Goal: Task Accomplishment & Management: Use online tool/utility

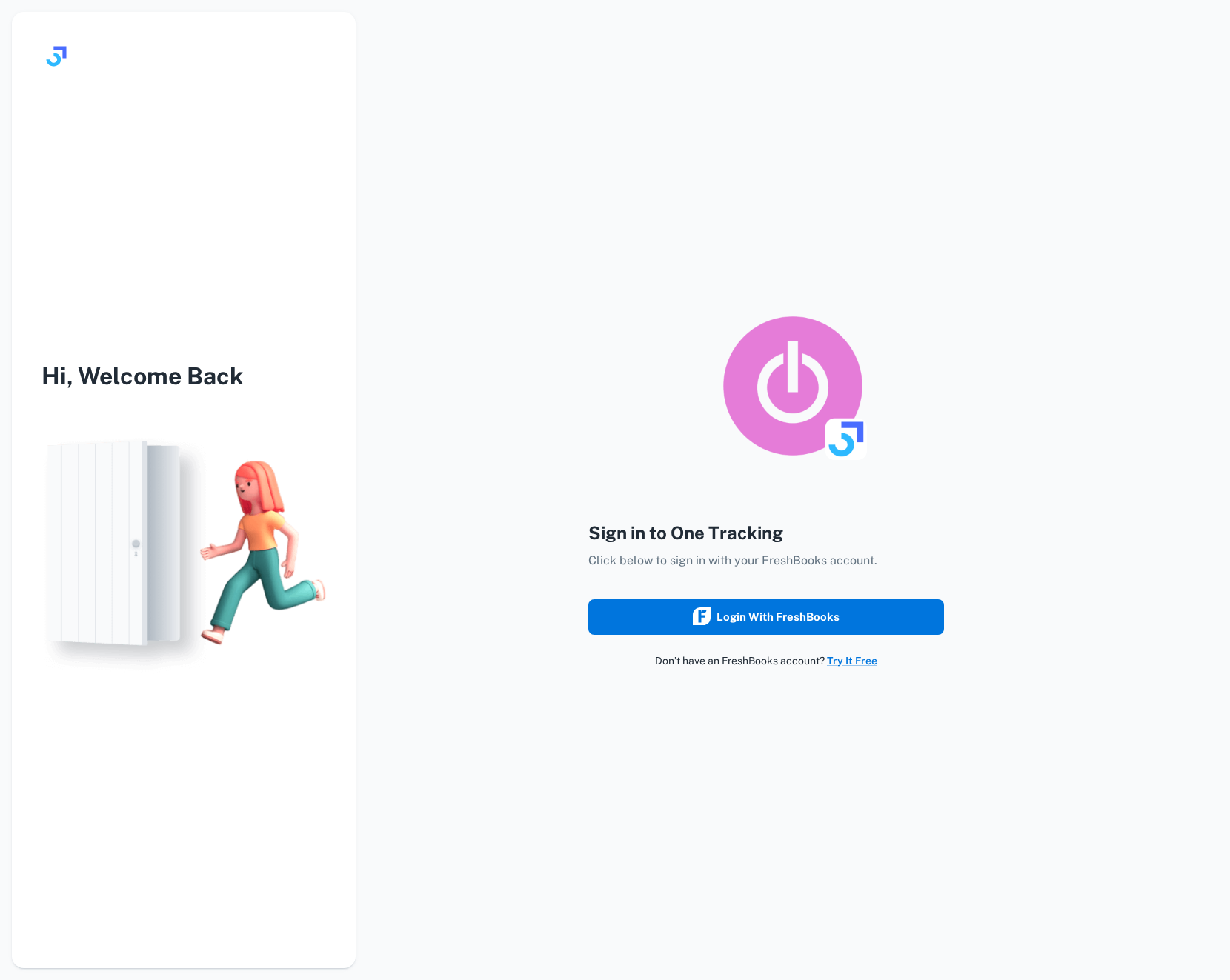
click at [764, 609] on div "Login with FreshBooks" at bounding box center [765, 617] width 147 height 19
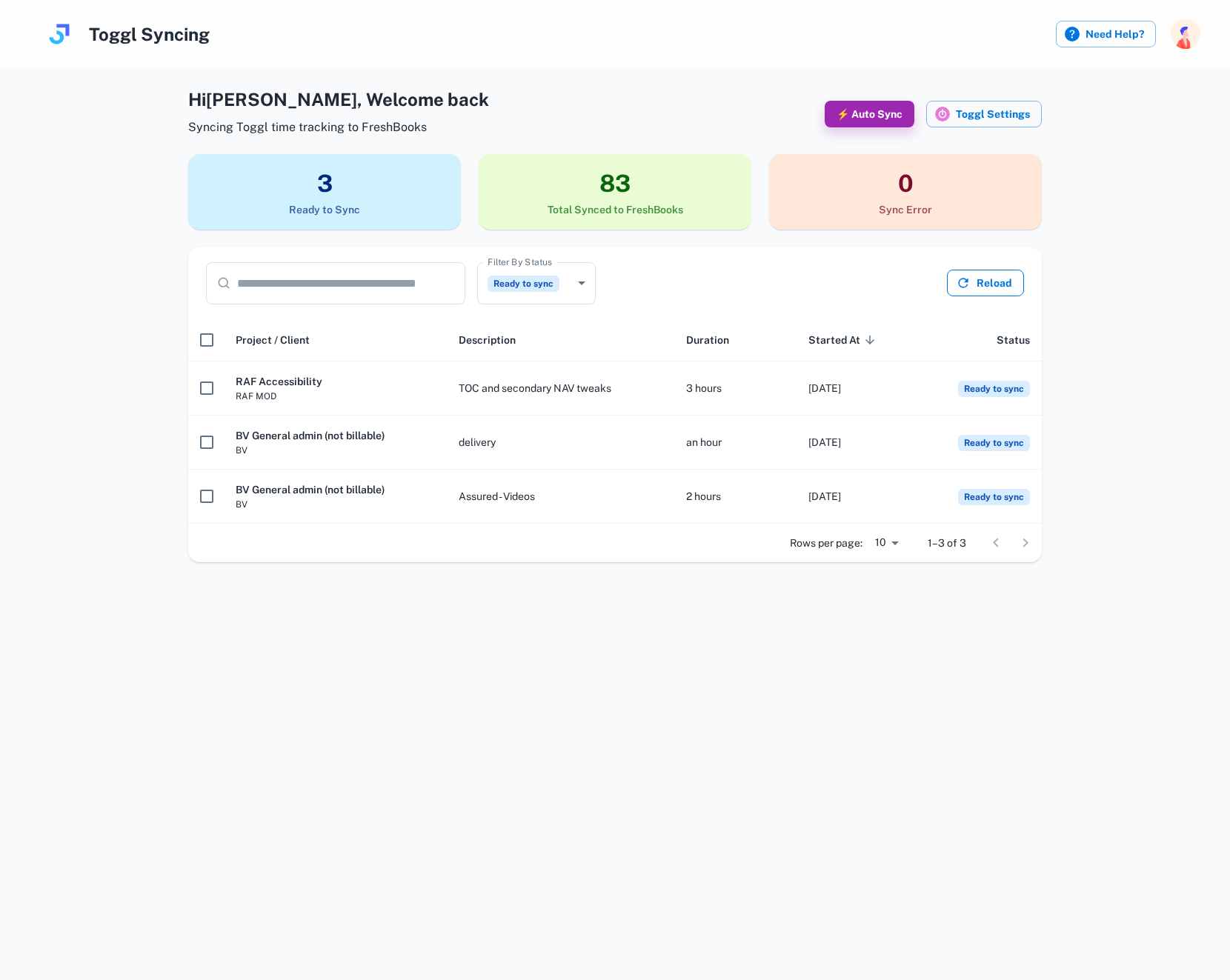
click at [989, 281] on button "Reload" at bounding box center [985, 283] width 77 height 26
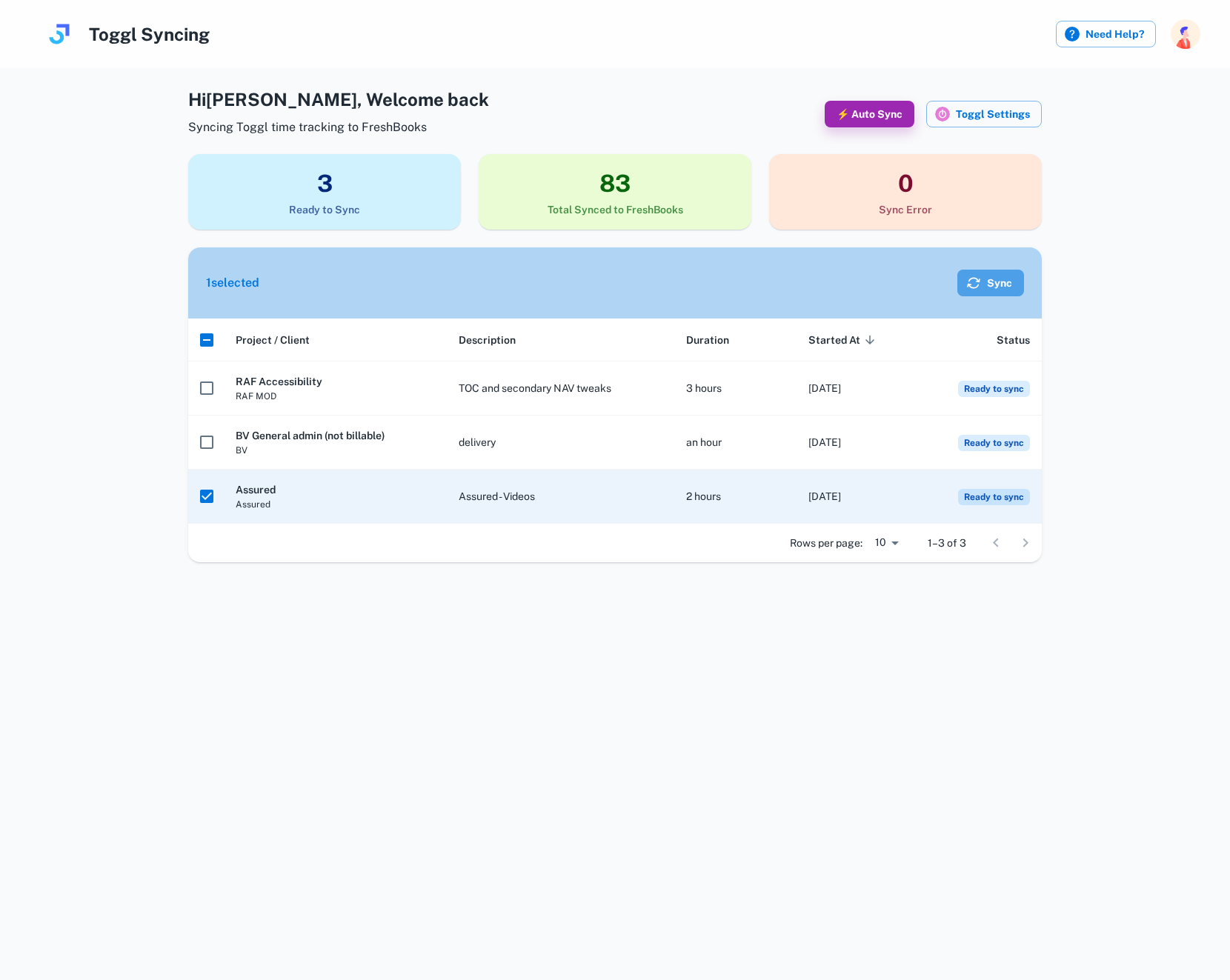
click at [993, 278] on button "Sync" at bounding box center [991, 283] width 66 height 26
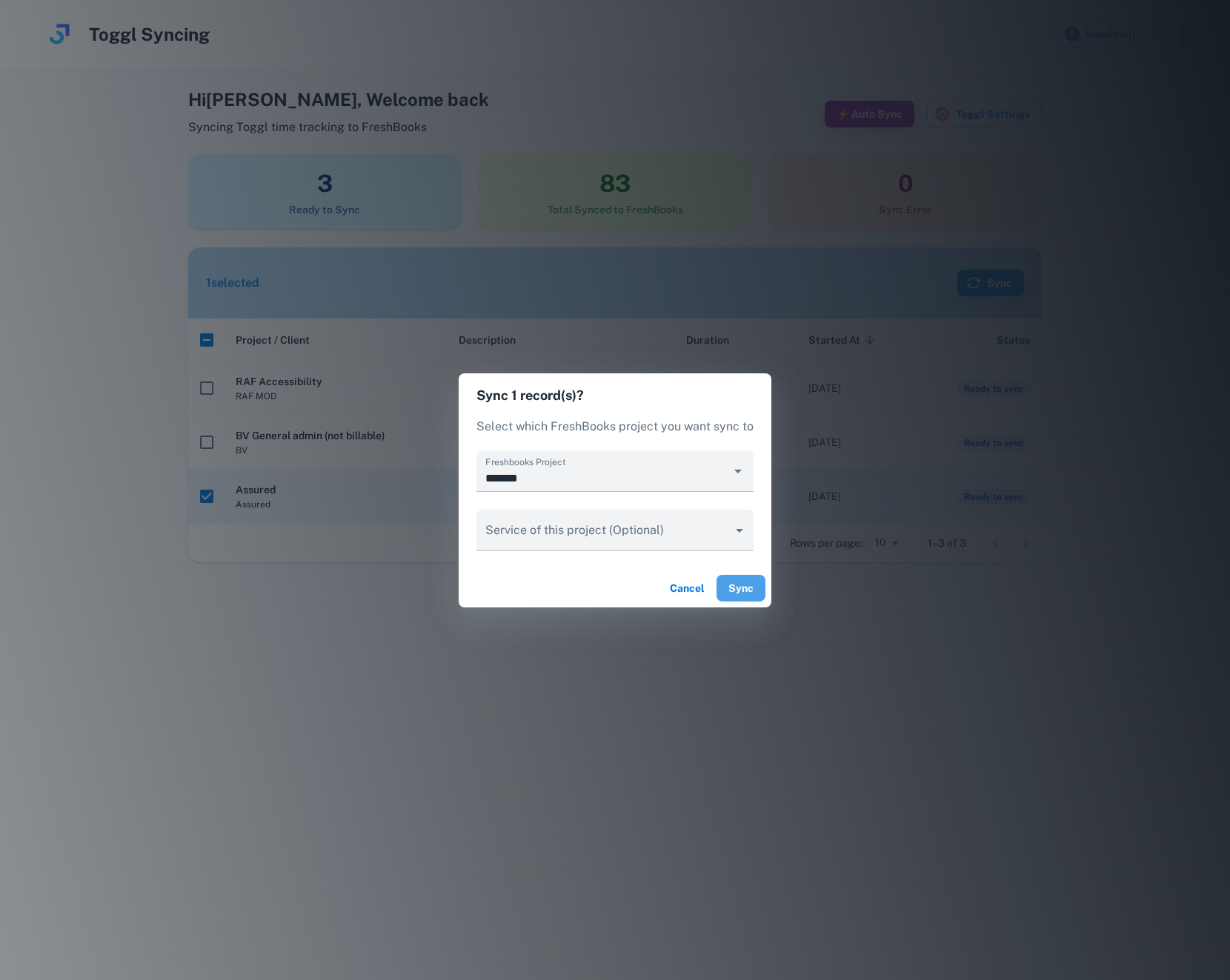
click at [734, 591] on button "Sync" at bounding box center [741, 588] width 49 height 26
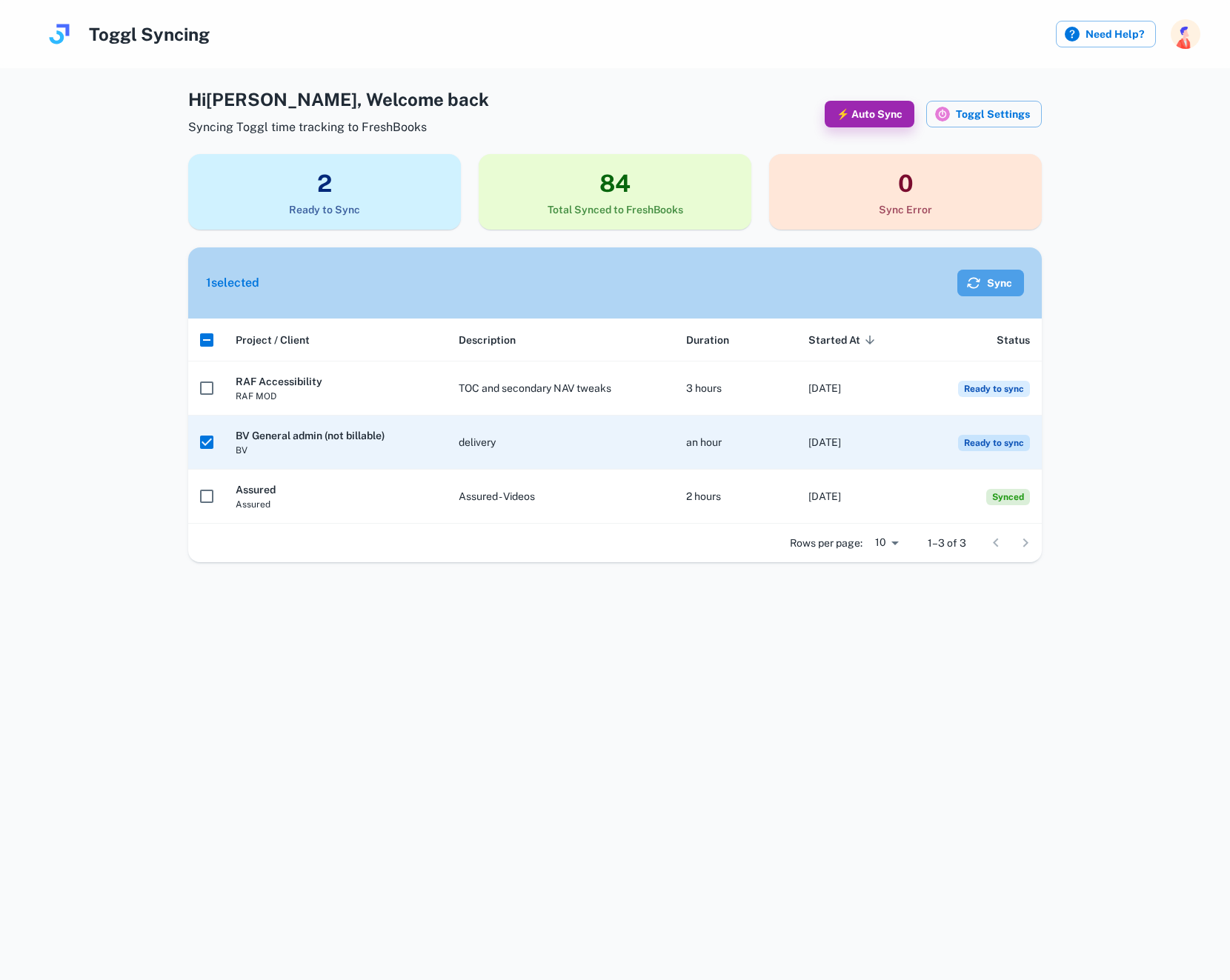
click at [993, 279] on button "Sync" at bounding box center [991, 283] width 66 height 26
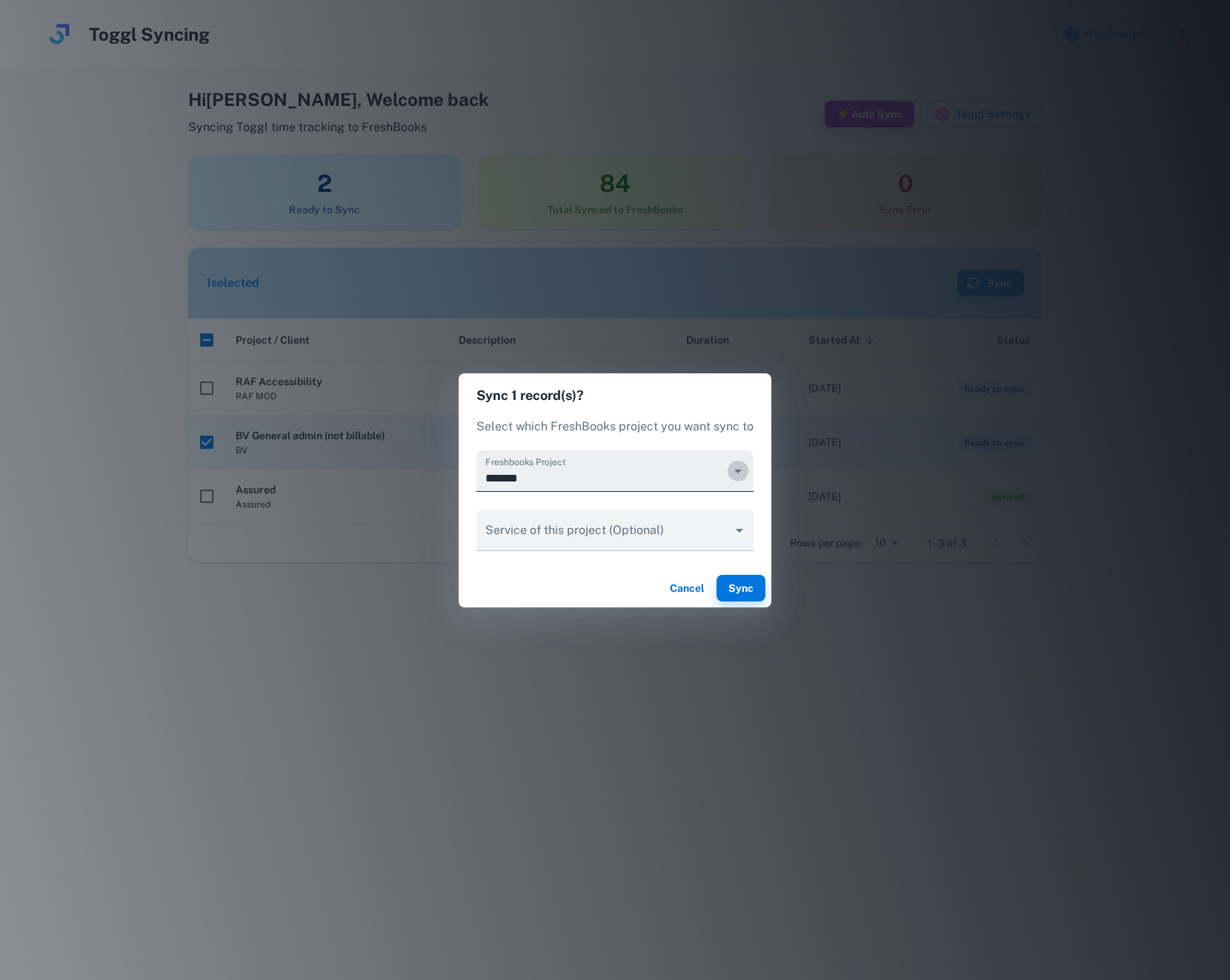
click at [733, 469] on icon "Open" at bounding box center [738, 471] width 18 height 18
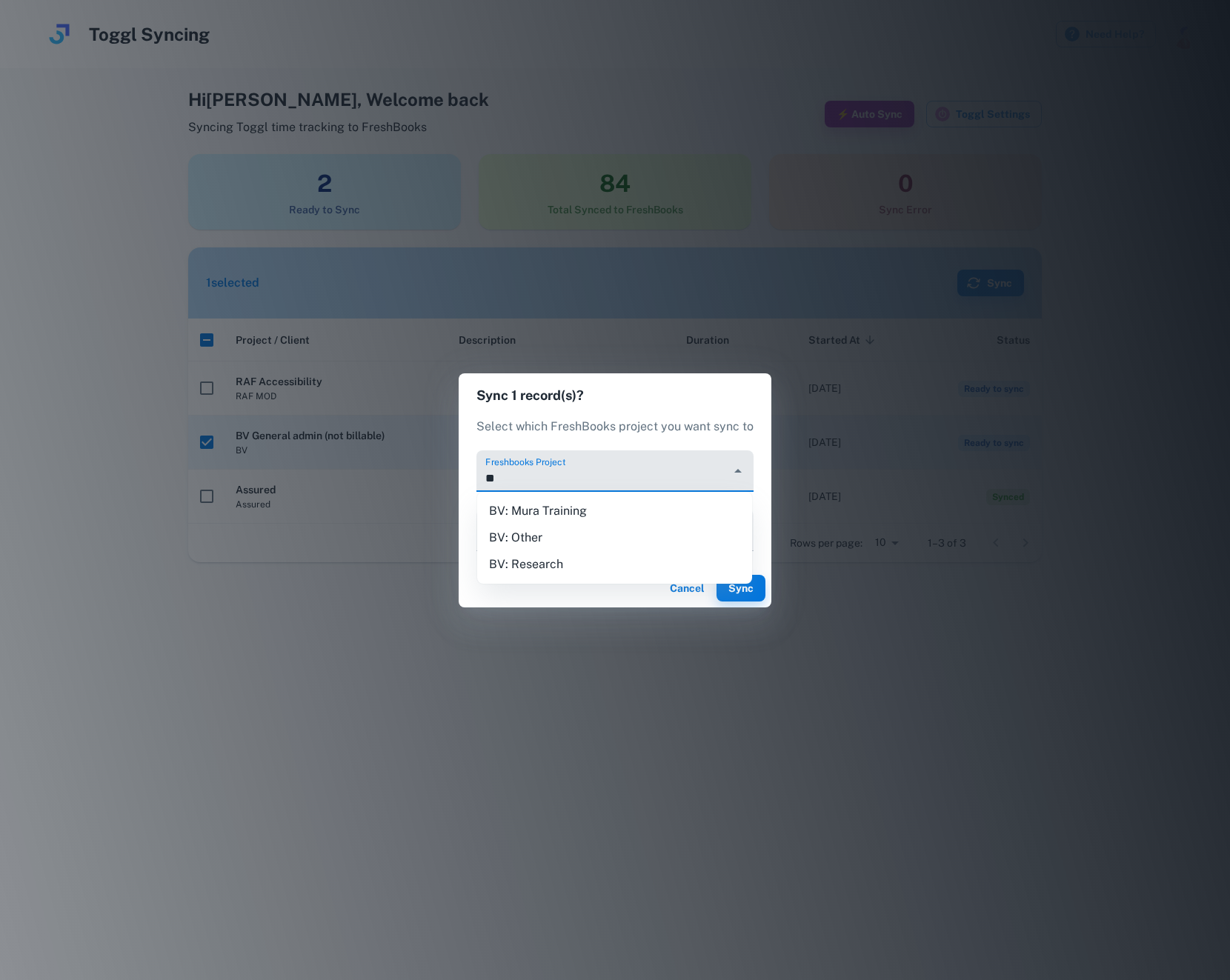
click at [637, 539] on li "BV: Other" at bounding box center [614, 537] width 275 height 26
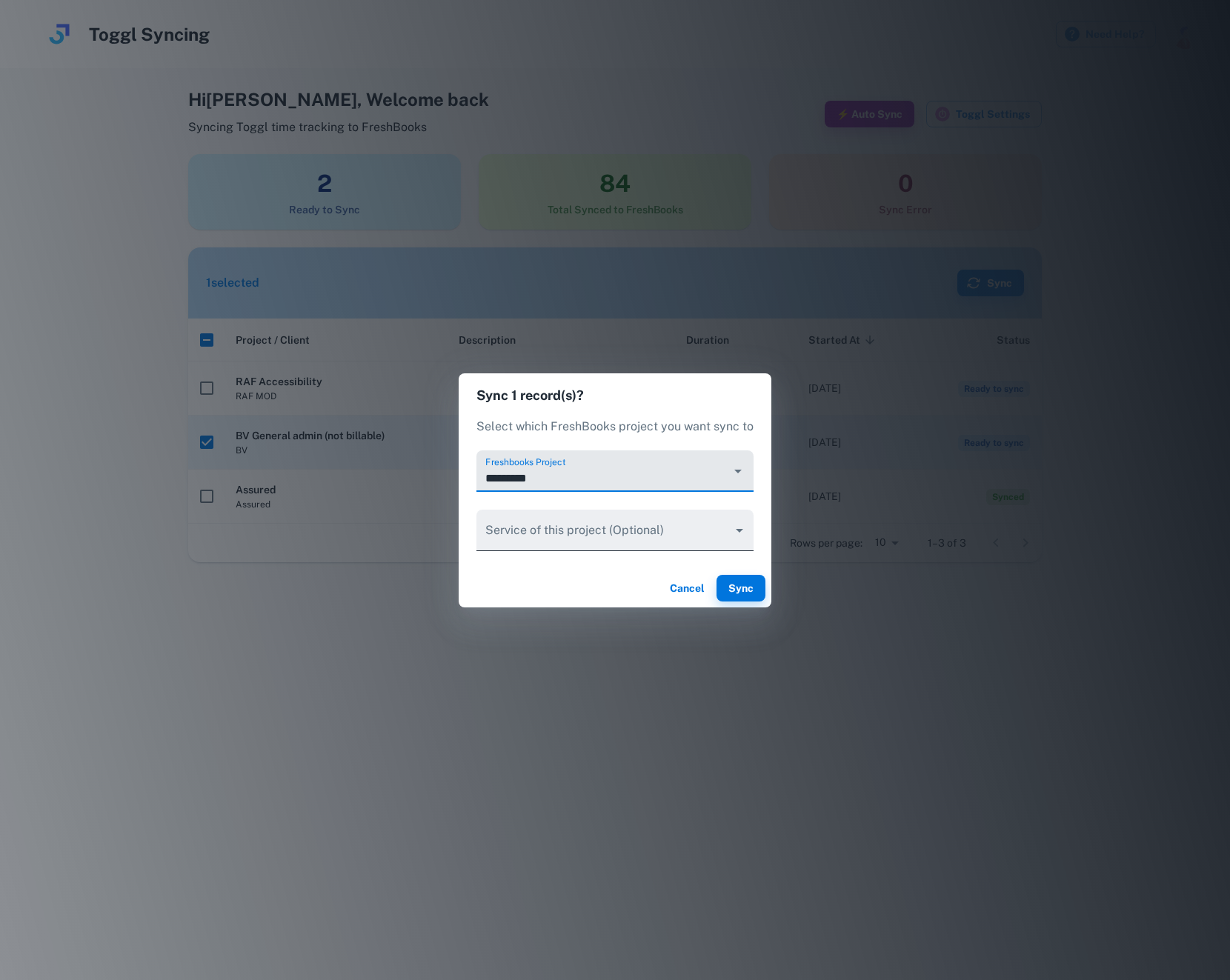
type input "*********"
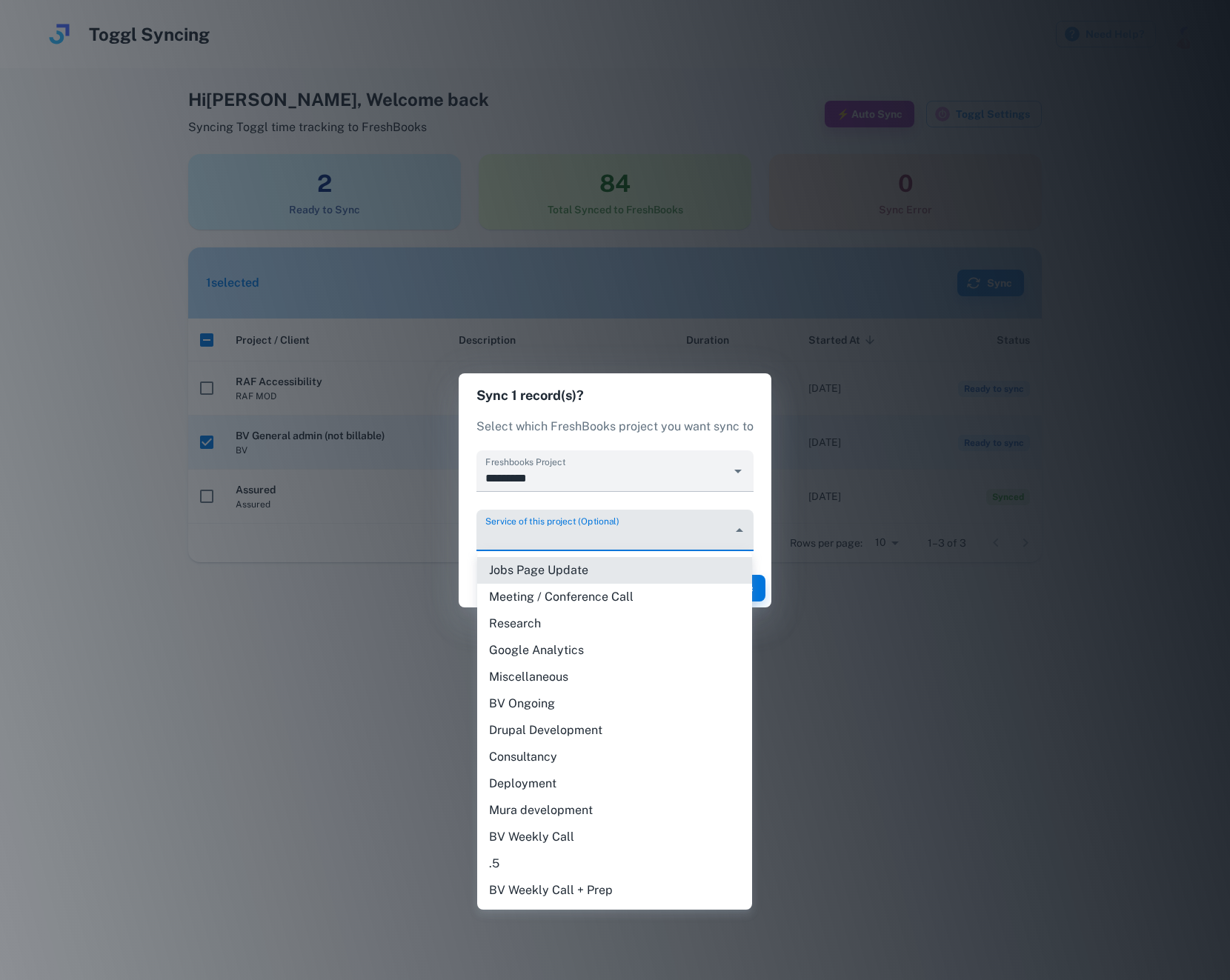
click at [740, 529] on body "Toggl Syncing Need Help? Hi [PERSON_NAME] , Welcome back Syncing Toggl time tra…" at bounding box center [615, 490] width 1230 height 980
click at [660, 587] on li "Meeting / Conference Call" at bounding box center [614, 597] width 275 height 26
type input "*******"
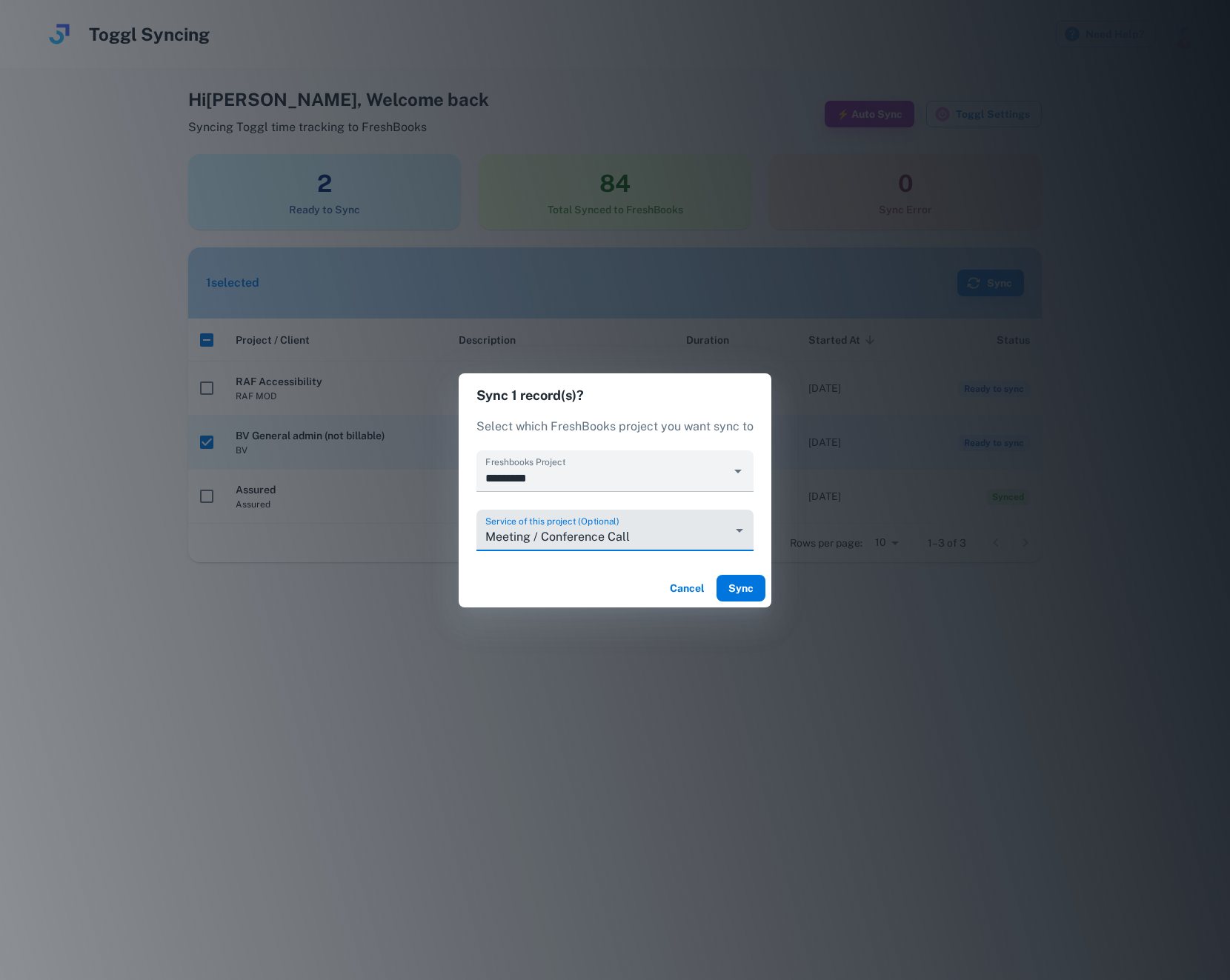
click at [741, 586] on button "Sync" at bounding box center [741, 588] width 49 height 26
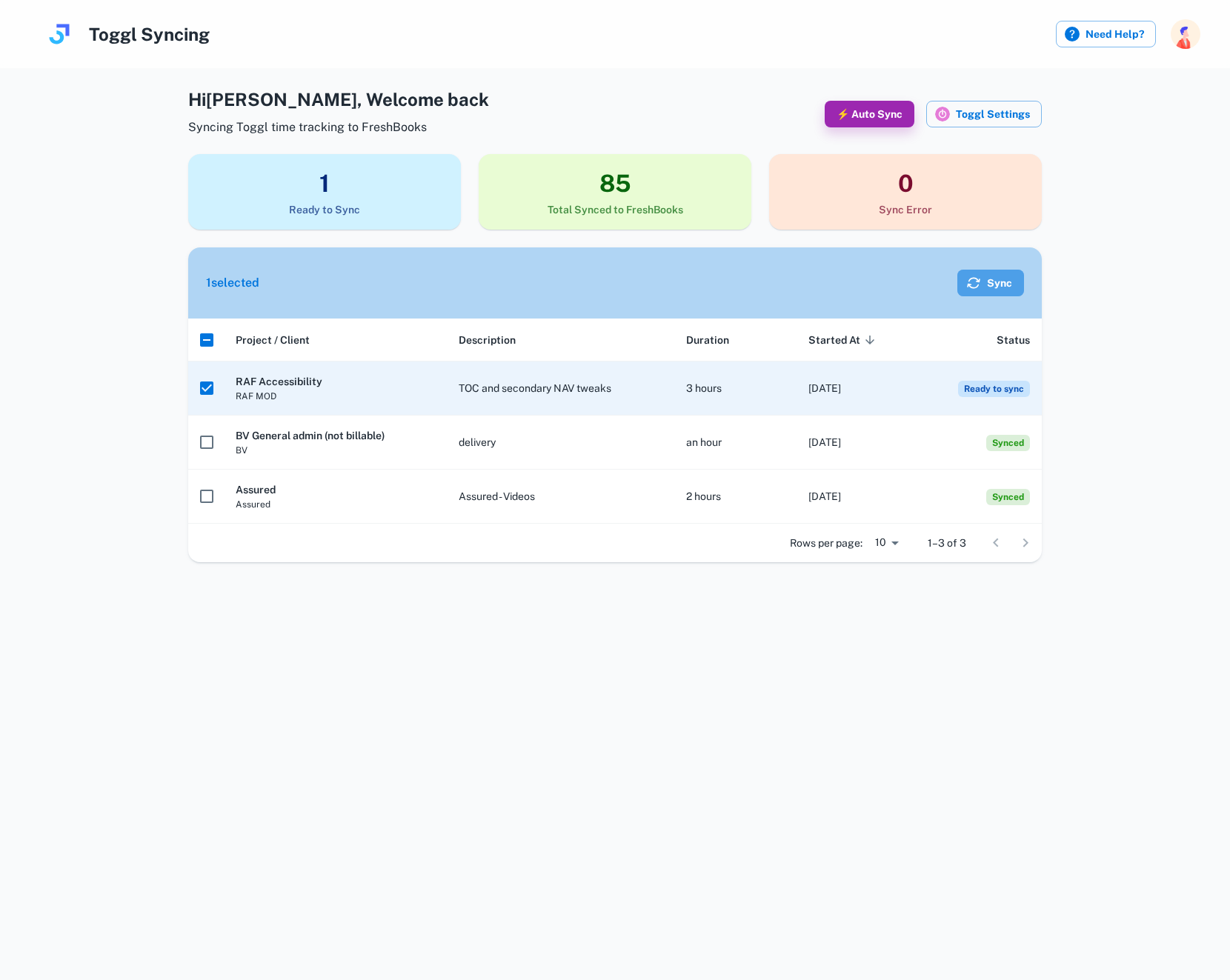
click at [1001, 288] on button "Sync" at bounding box center [991, 283] width 66 height 26
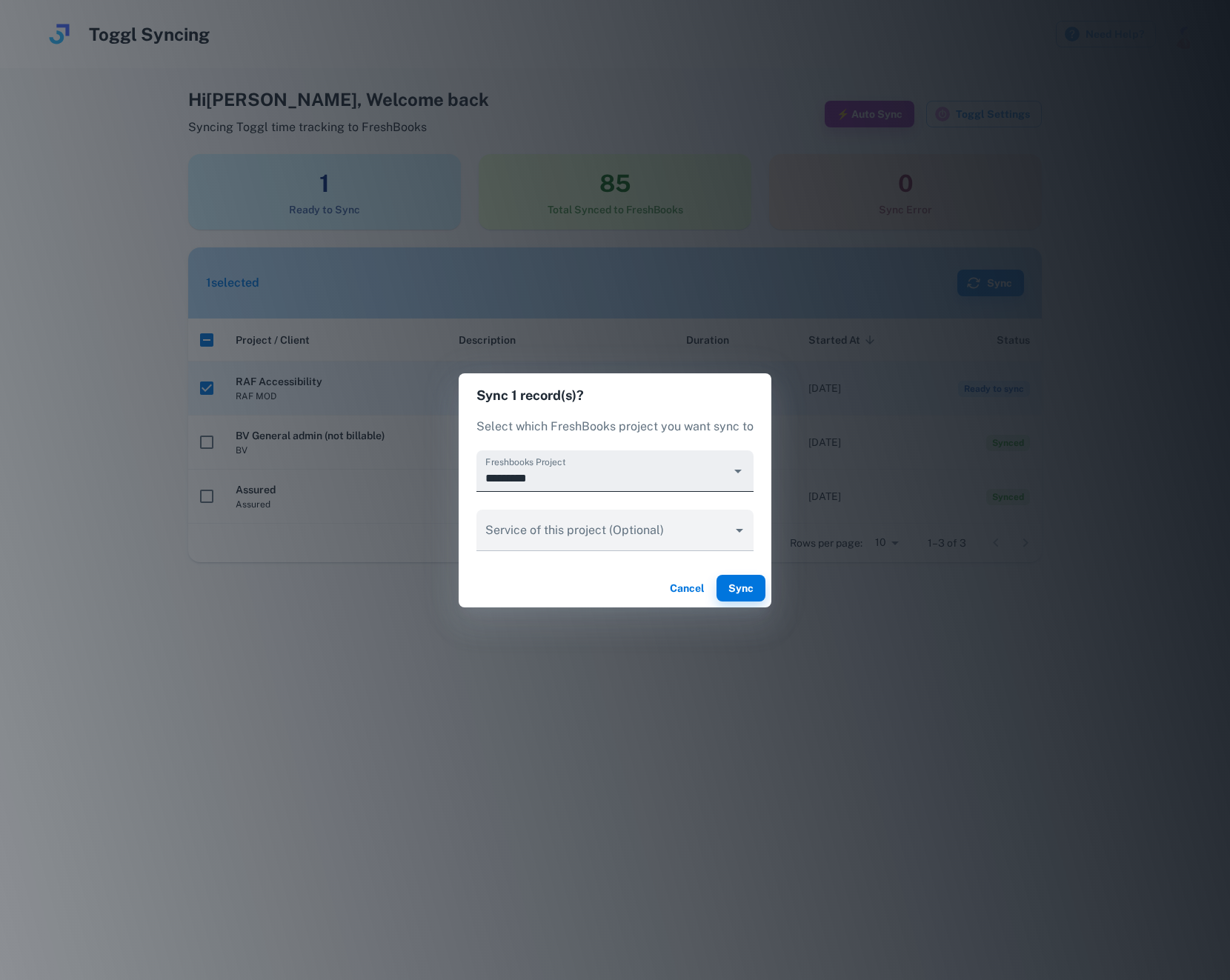
click at [736, 473] on icon "Open" at bounding box center [738, 471] width 18 height 18
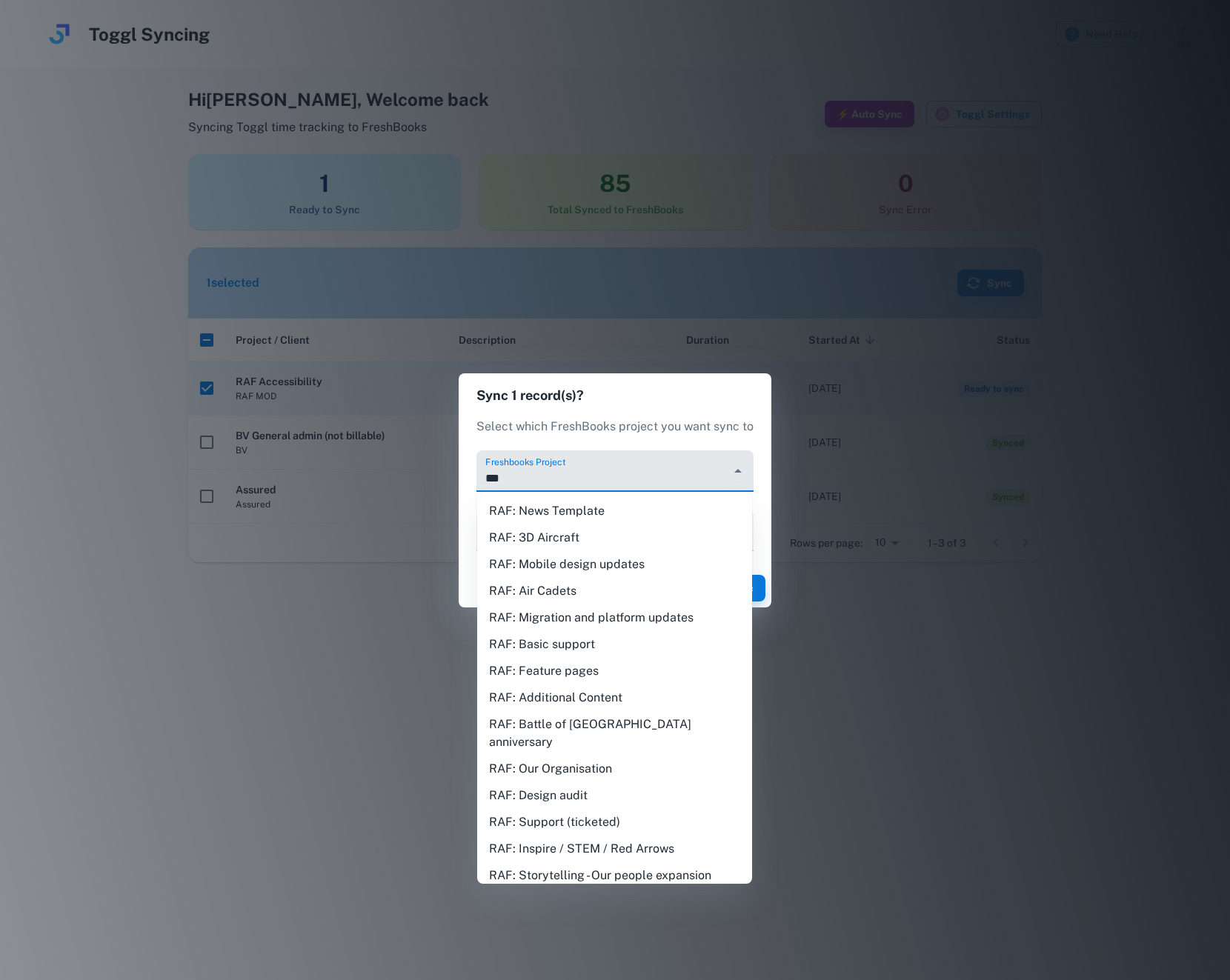
click at [592, 809] on li "RAF: Support (ticketed)" at bounding box center [614, 822] width 275 height 26
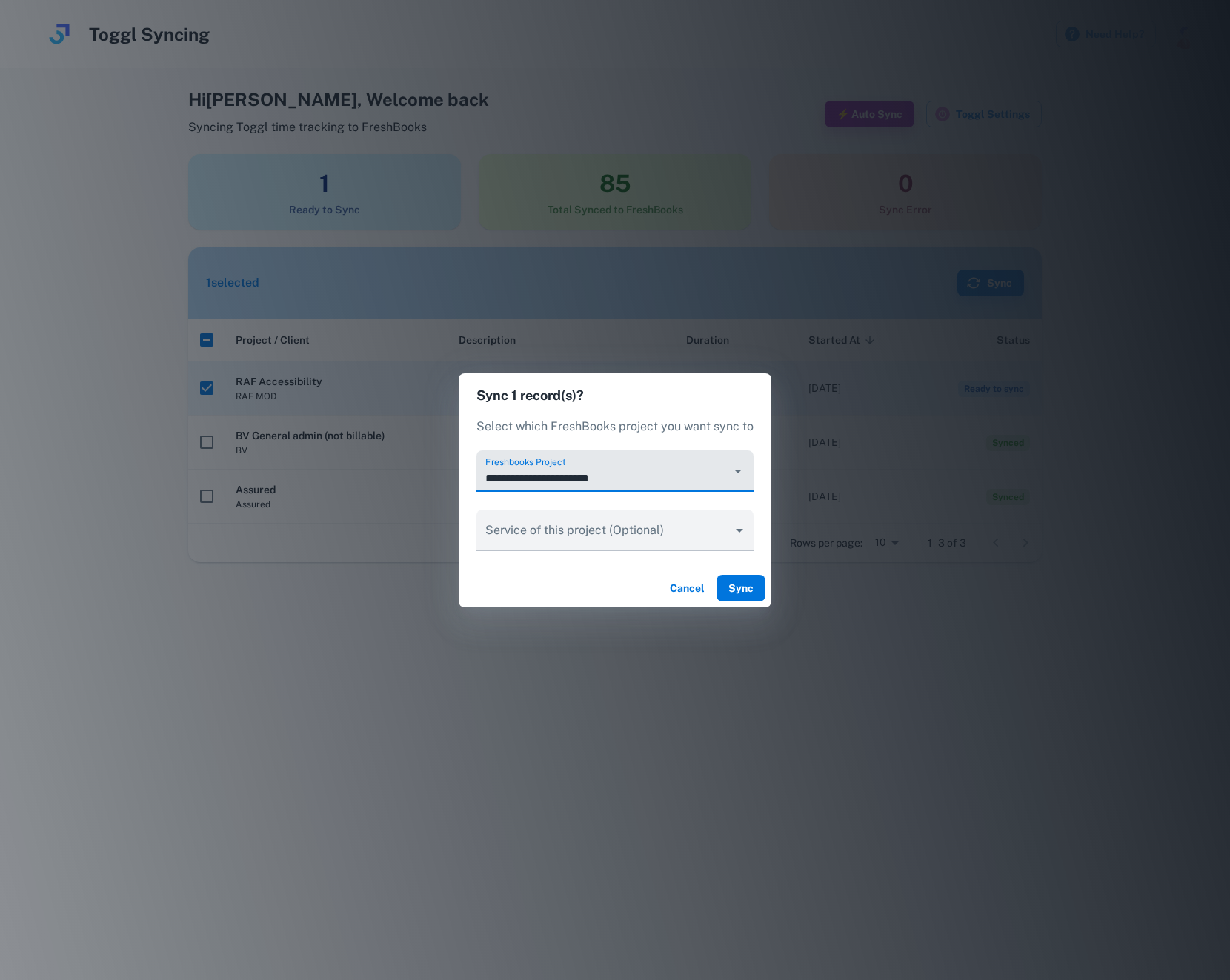
type input "**********"
click at [744, 592] on button "Sync" at bounding box center [741, 588] width 49 height 26
